Goal: Transaction & Acquisition: Book appointment/travel/reservation

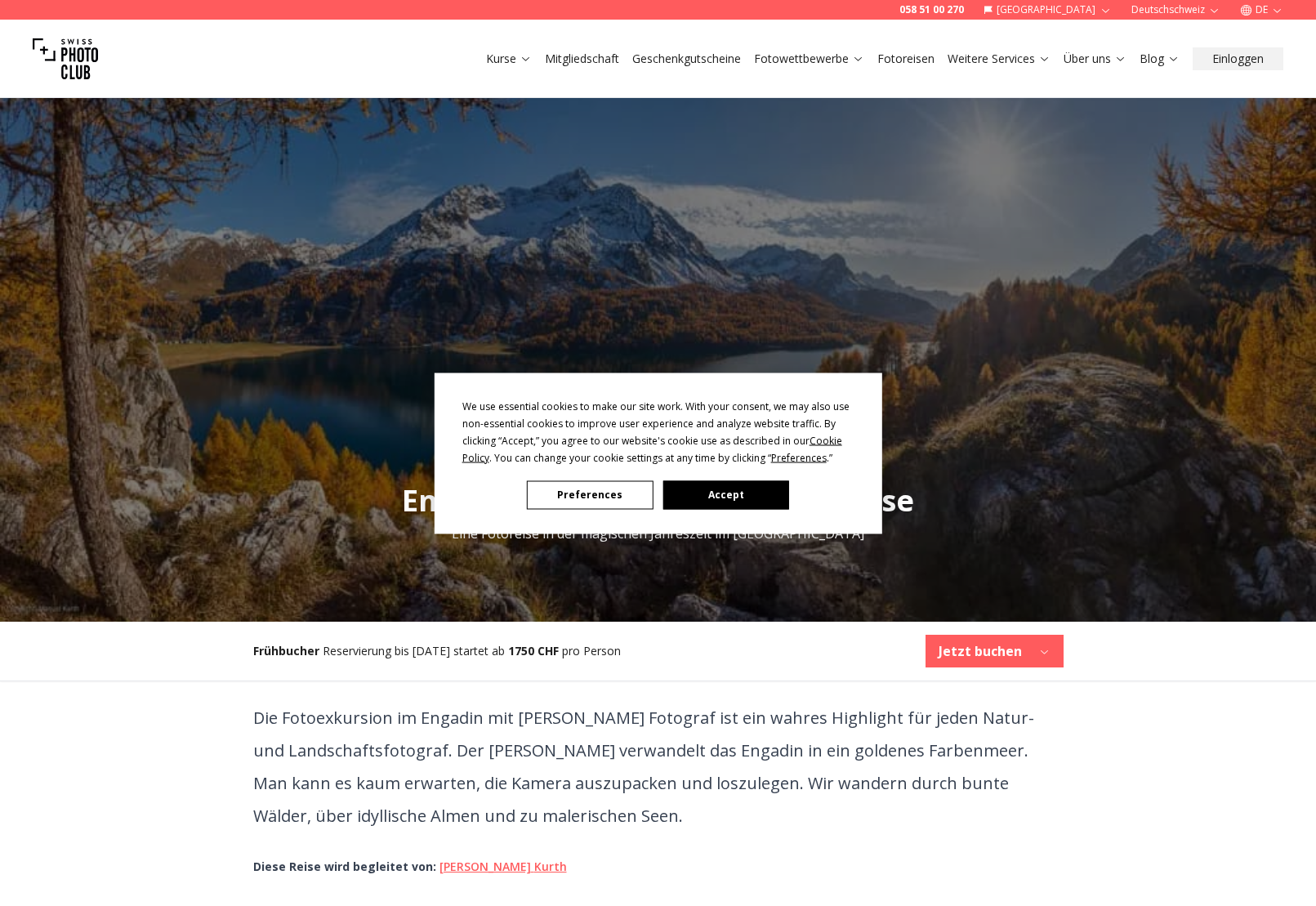
click at [755, 487] on button "Accept" at bounding box center [725, 495] width 126 height 29
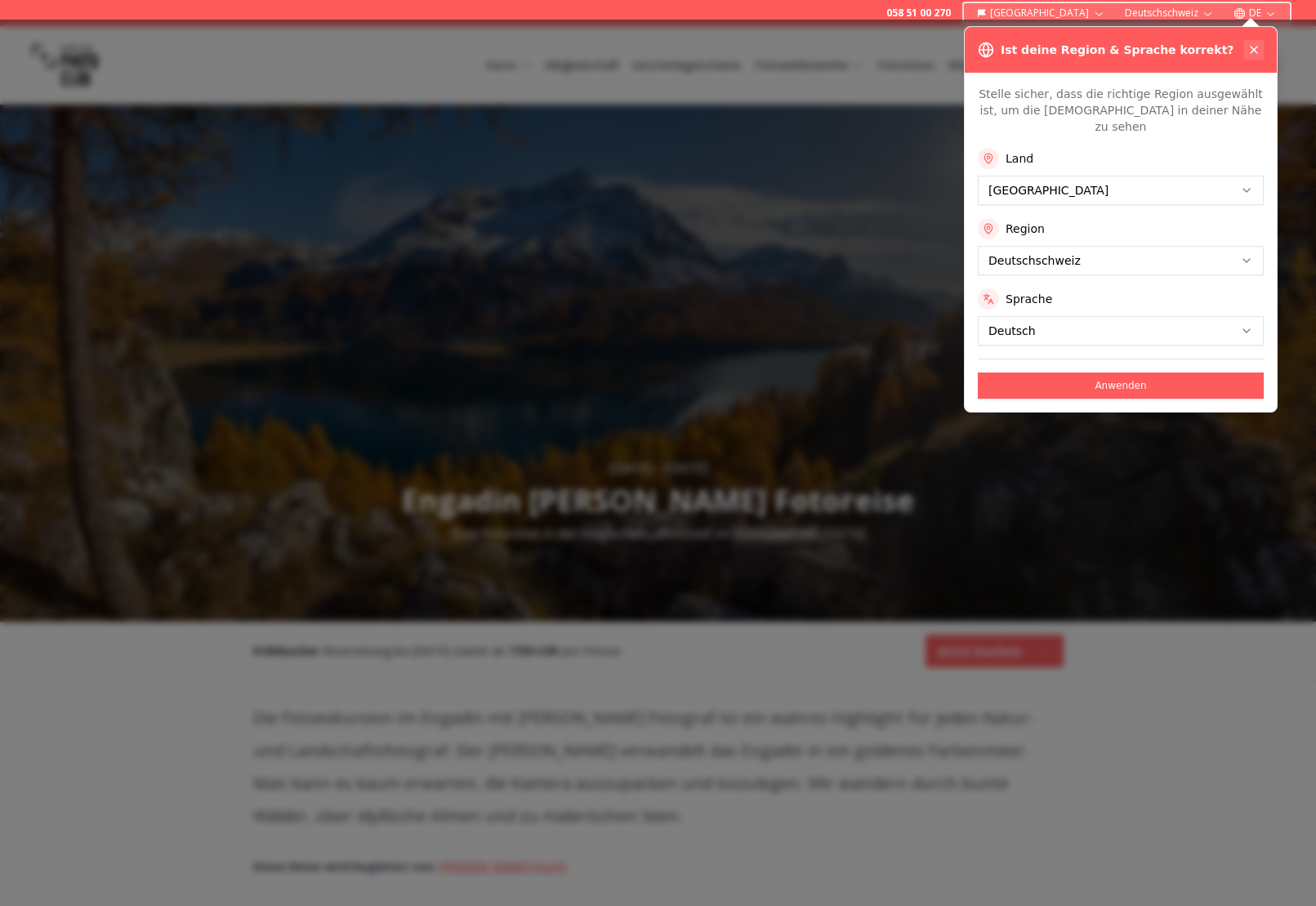
click at [1252, 47] on icon at bounding box center [1254, 50] width 13 height 13
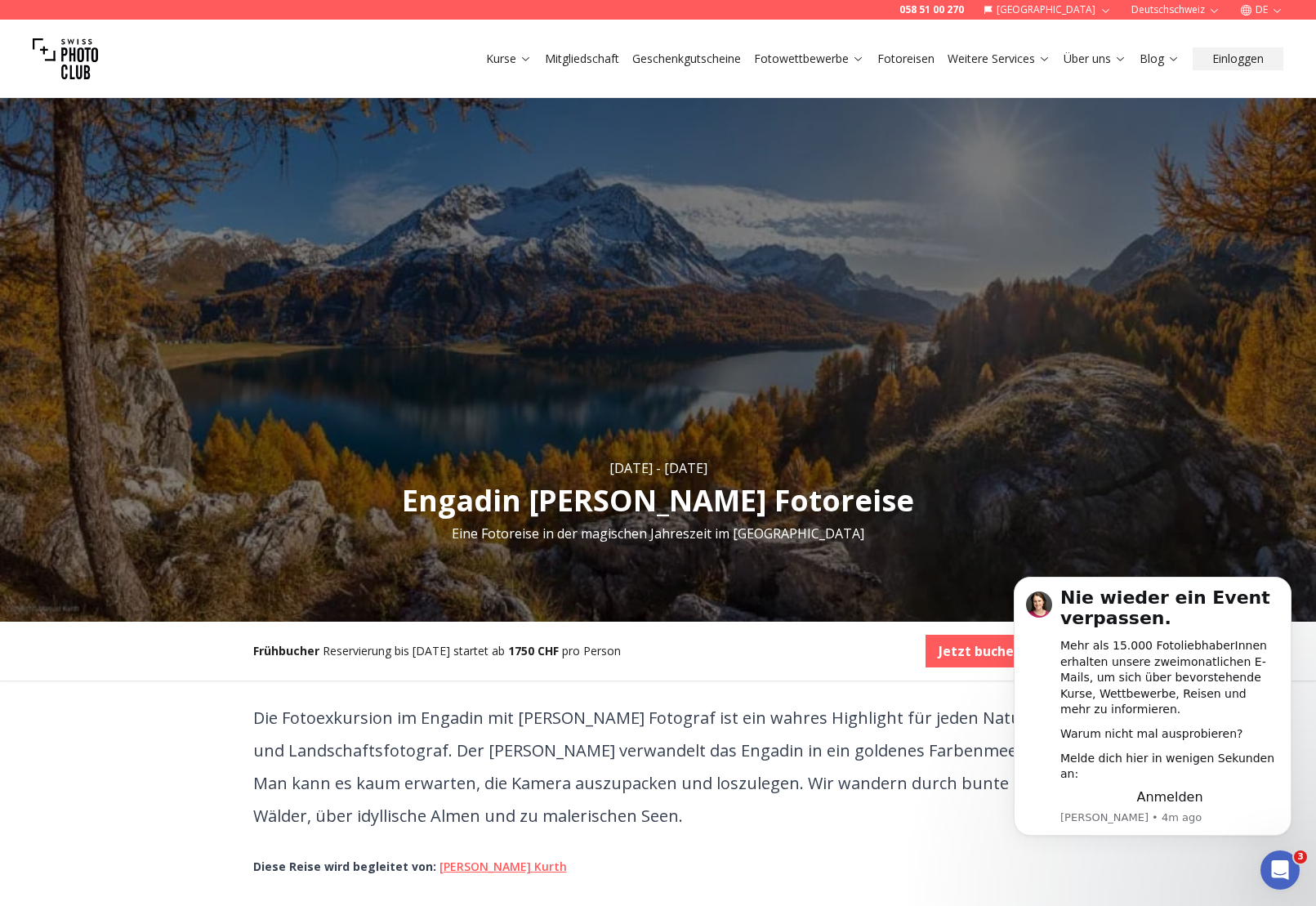
click at [905, 53] on link "Fotoreisen" at bounding box center [906, 58] width 57 height 16
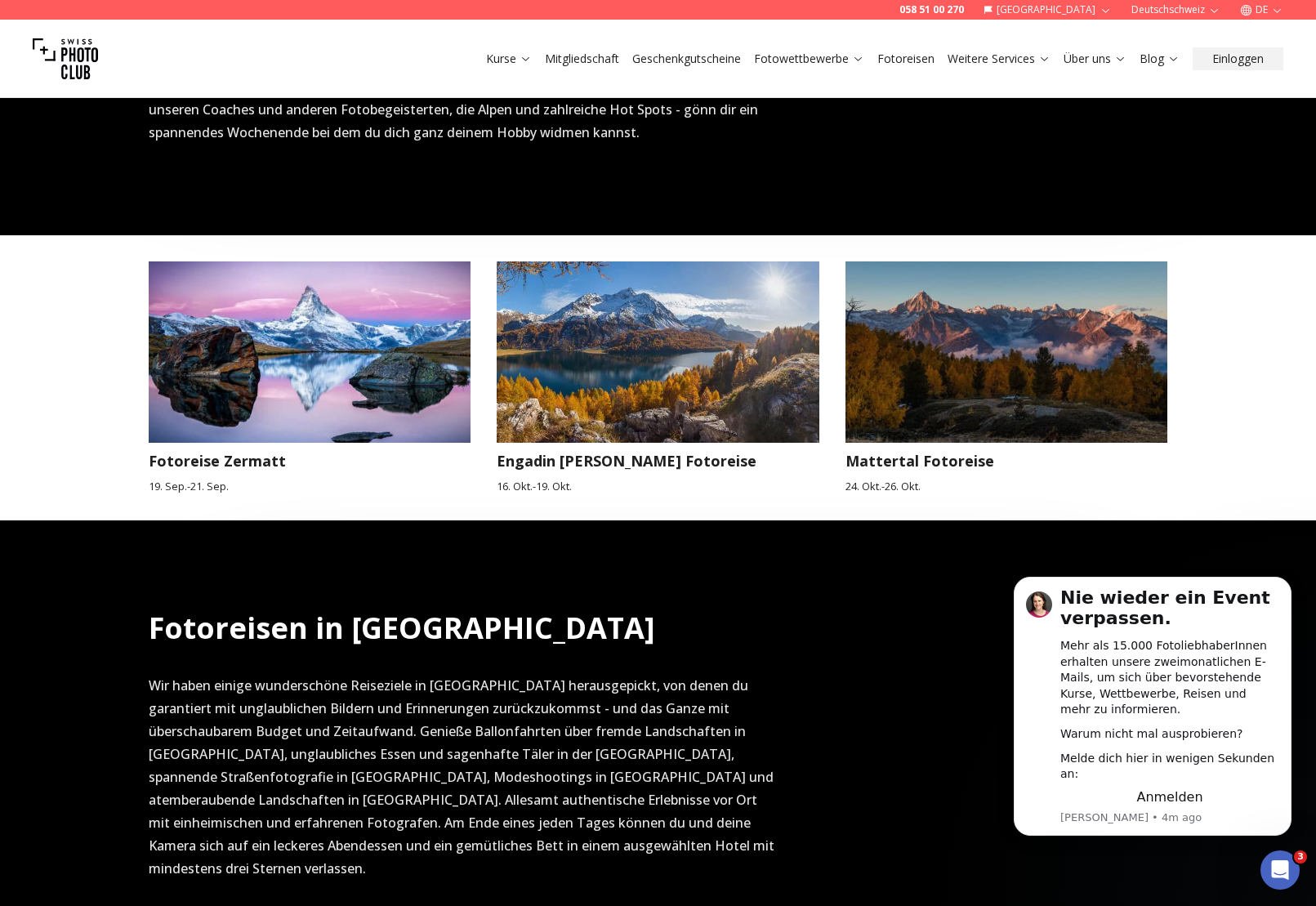
scroll to position [654, 0]
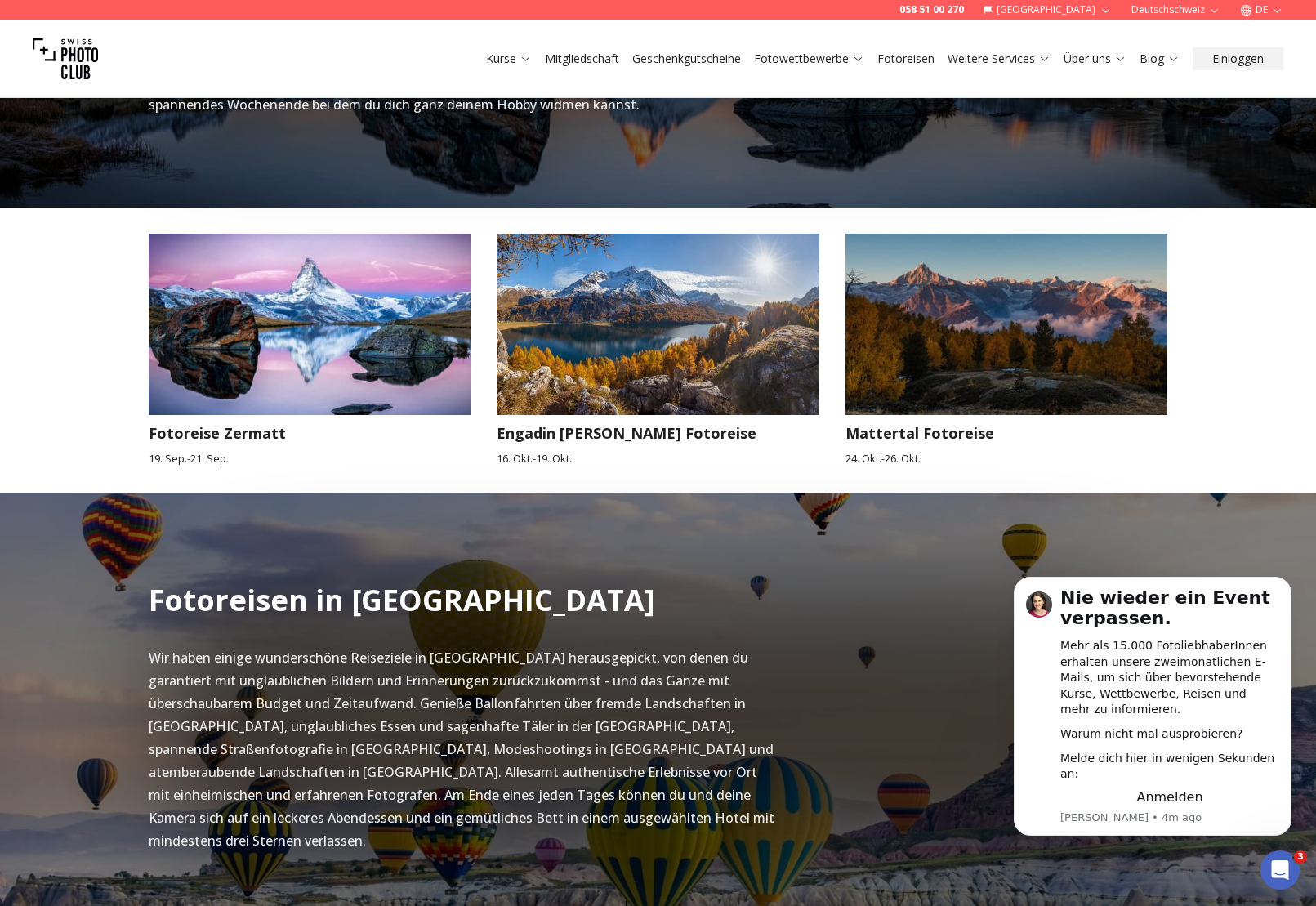
click at [721, 352] on img at bounding box center [658, 325] width 323 height 182
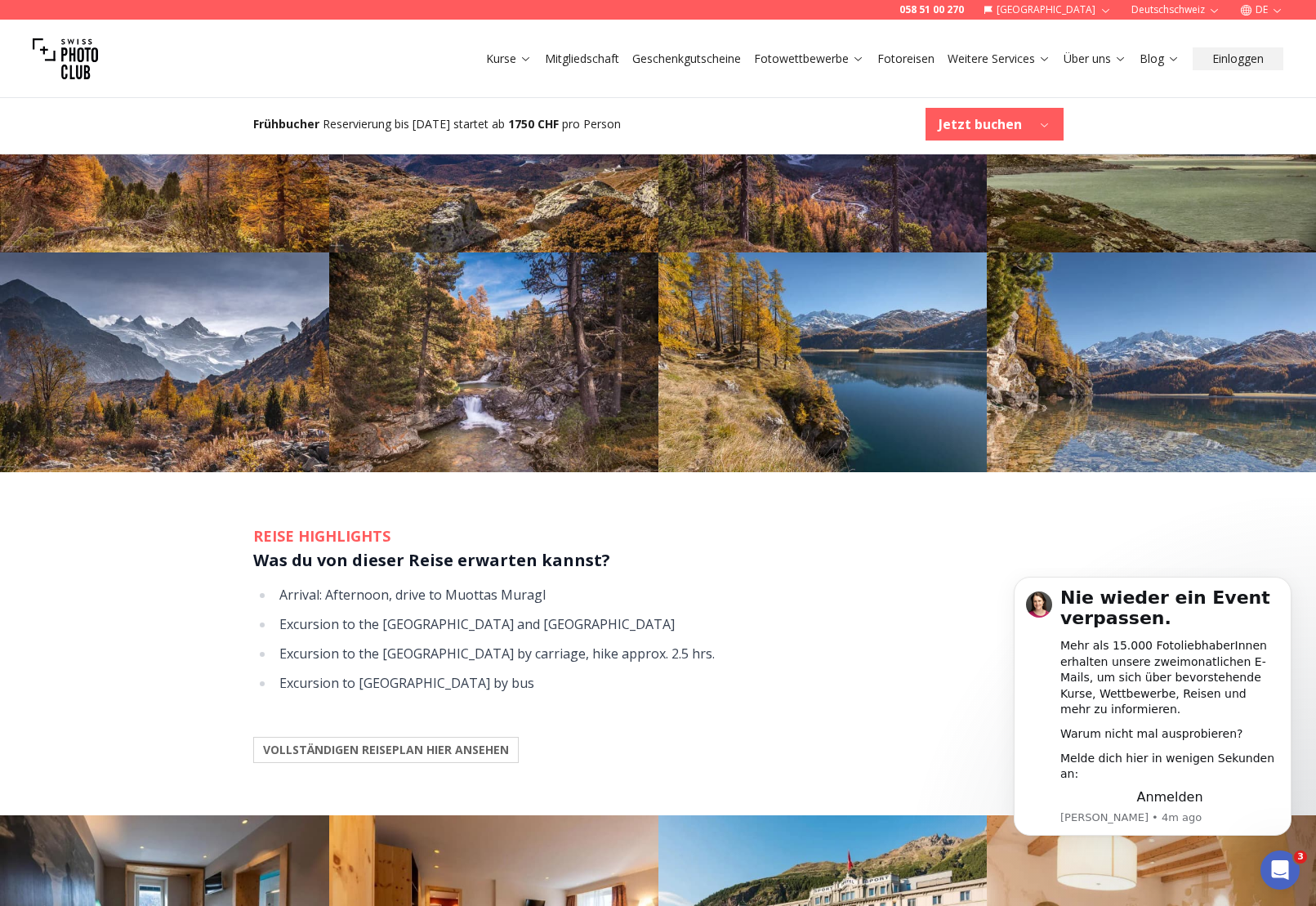
scroll to position [1226, 0]
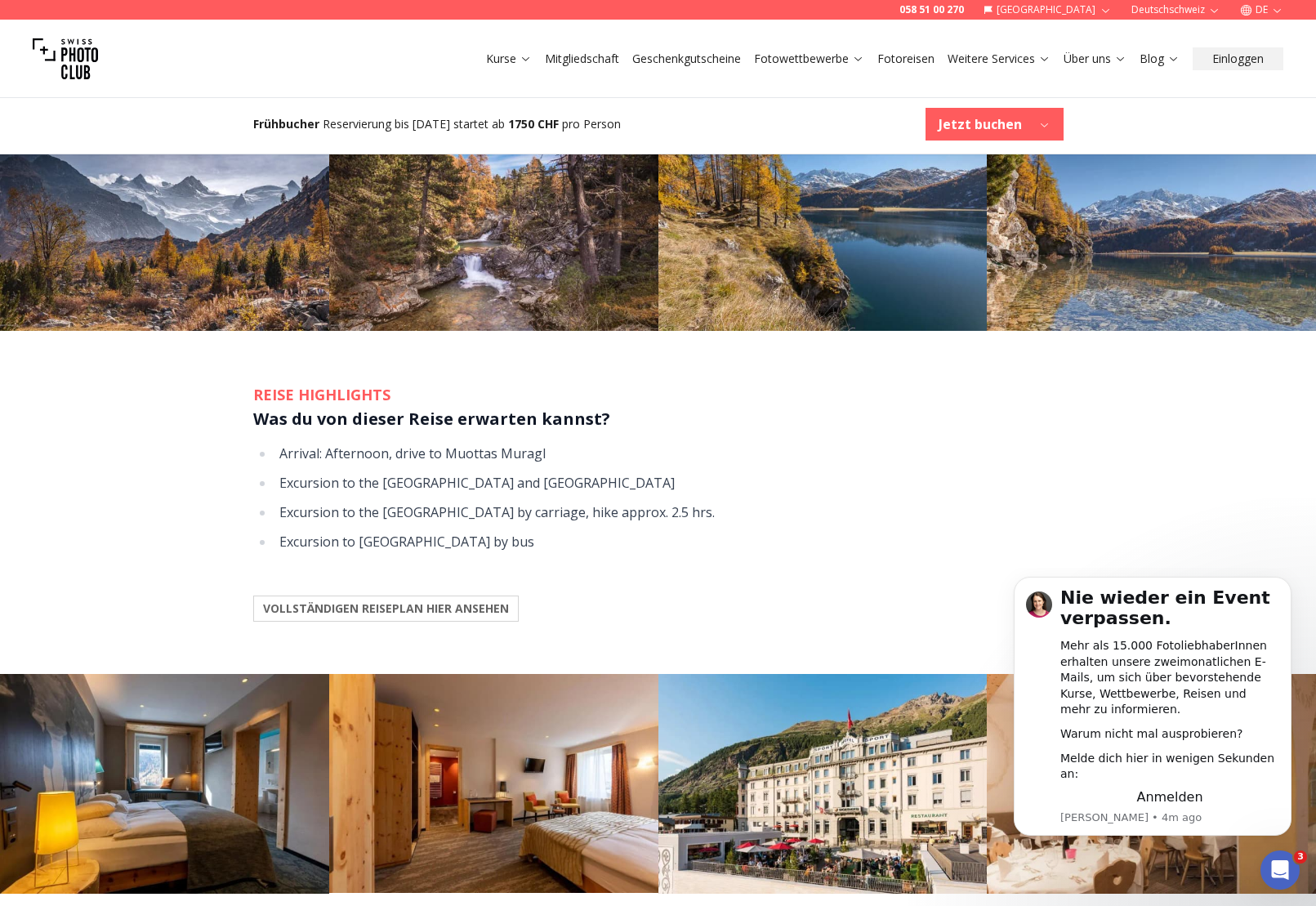
click at [481, 602] on b "VOLLSTÄNDIGEN REISEPLAN HIER ANSEHEN" at bounding box center [386, 608] width 246 height 16
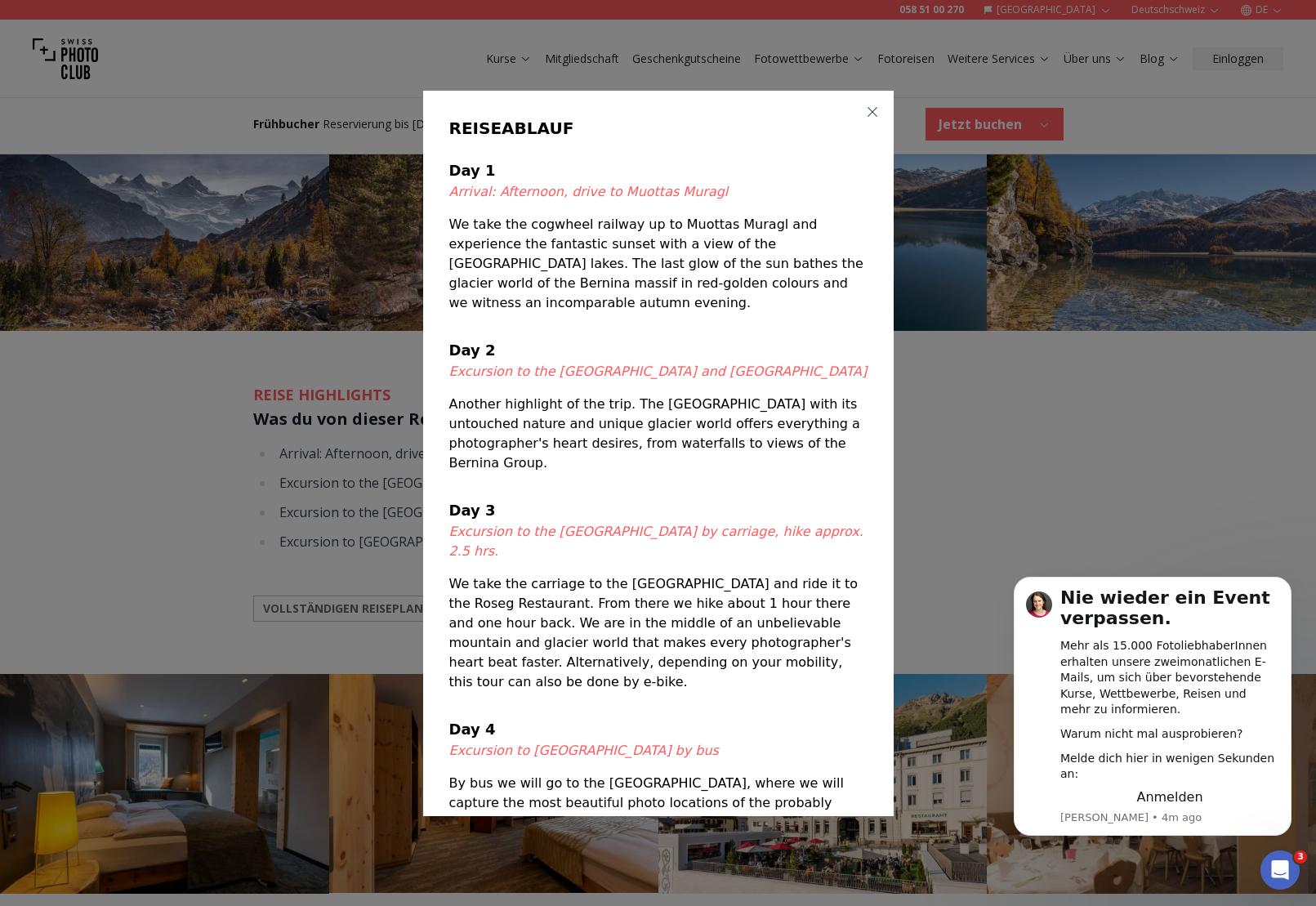
click at [873, 119] on icon "button" at bounding box center [873, 112] width 13 height 13
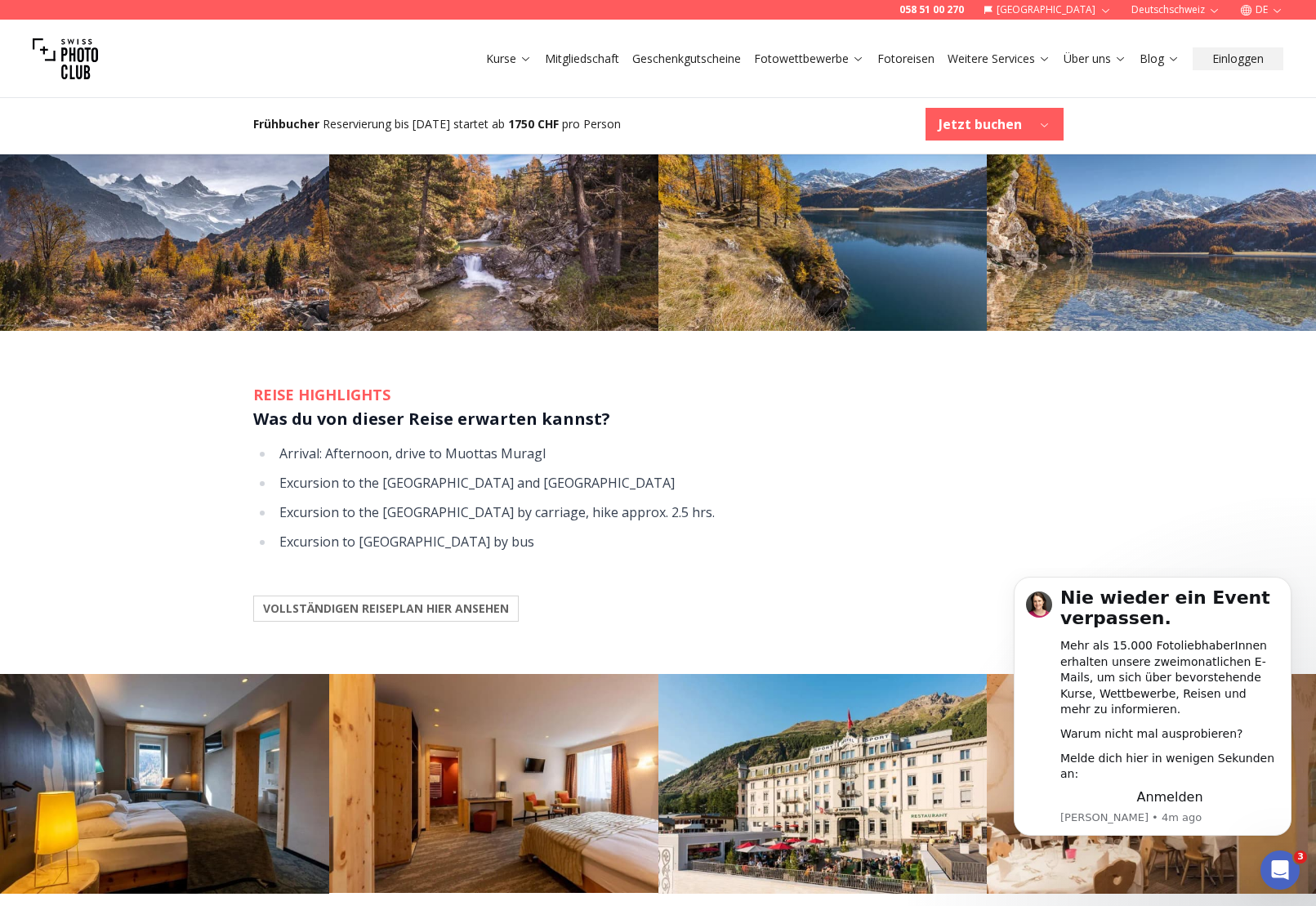
scroll to position [1308, 0]
